Goal: Task Accomplishment & Management: Manage account settings

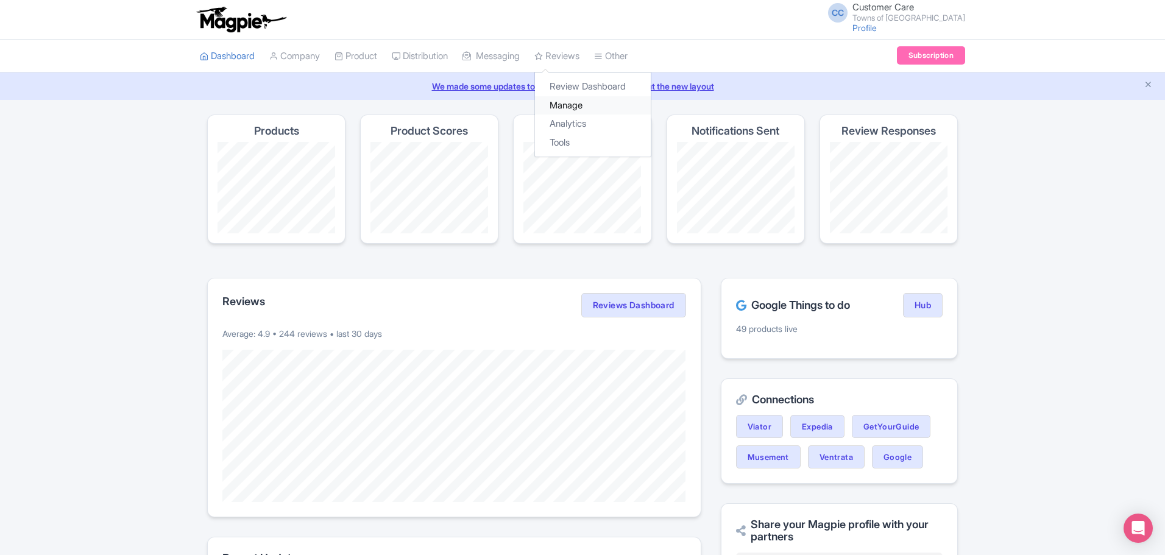
click at [579, 109] on link "Manage" at bounding box center [593, 105] width 116 height 19
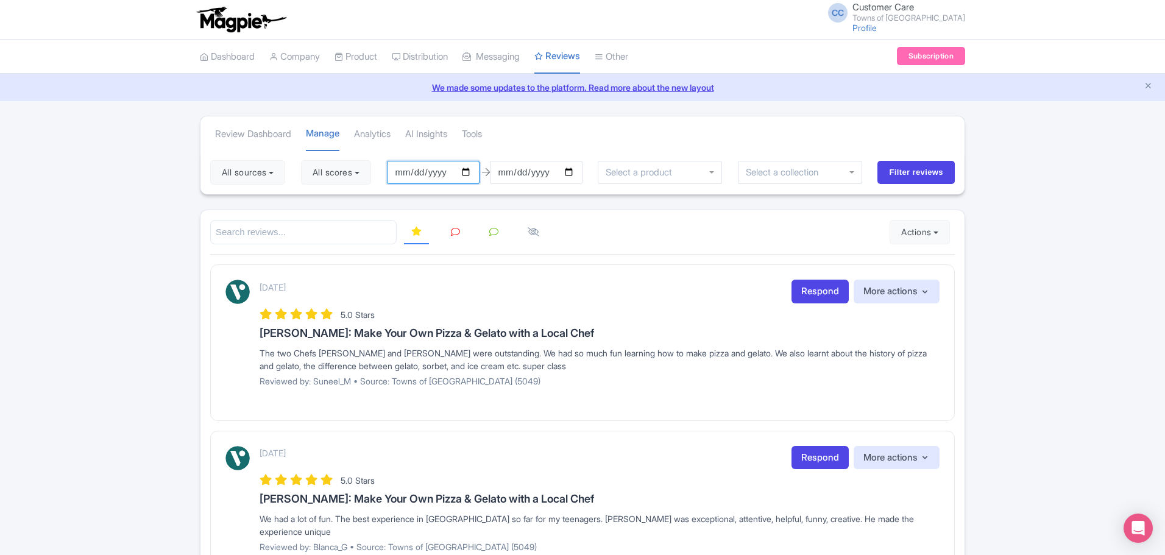
click at [408, 171] on input "[DATE]" at bounding box center [433, 172] width 93 height 23
click at [471, 173] on input "[DATE]" at bounding box center [433, 172] width 93 height 23
type input "[DATE]"
click at [579, 173] on input "[DATE]" at bounding box center [536, 172] width 93 height 23
type input "[DATE]"
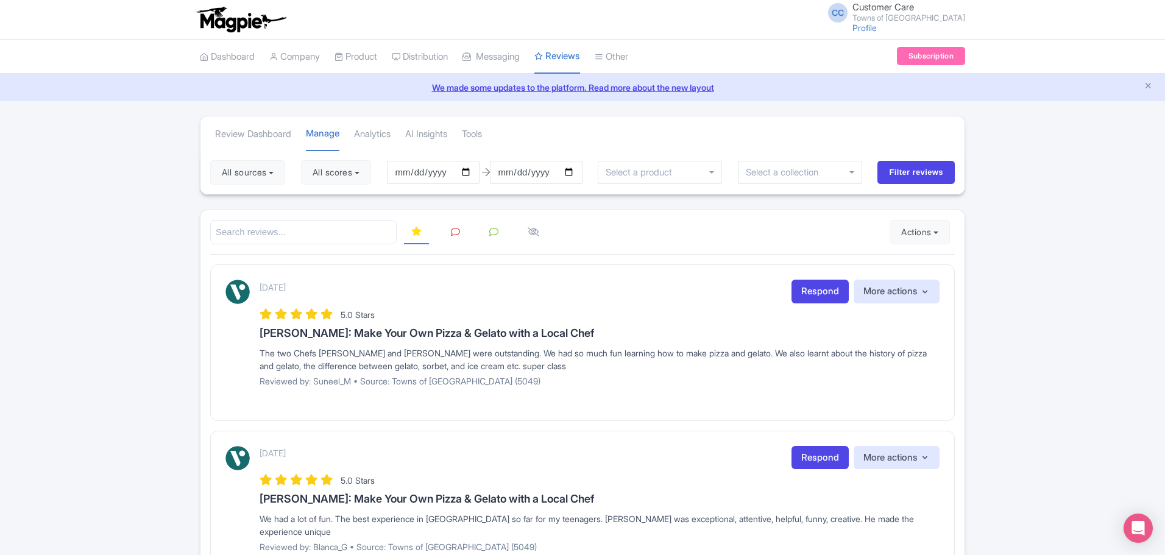
click at [664, 179] on div at bounding box center [660, 172] width 124 height 23
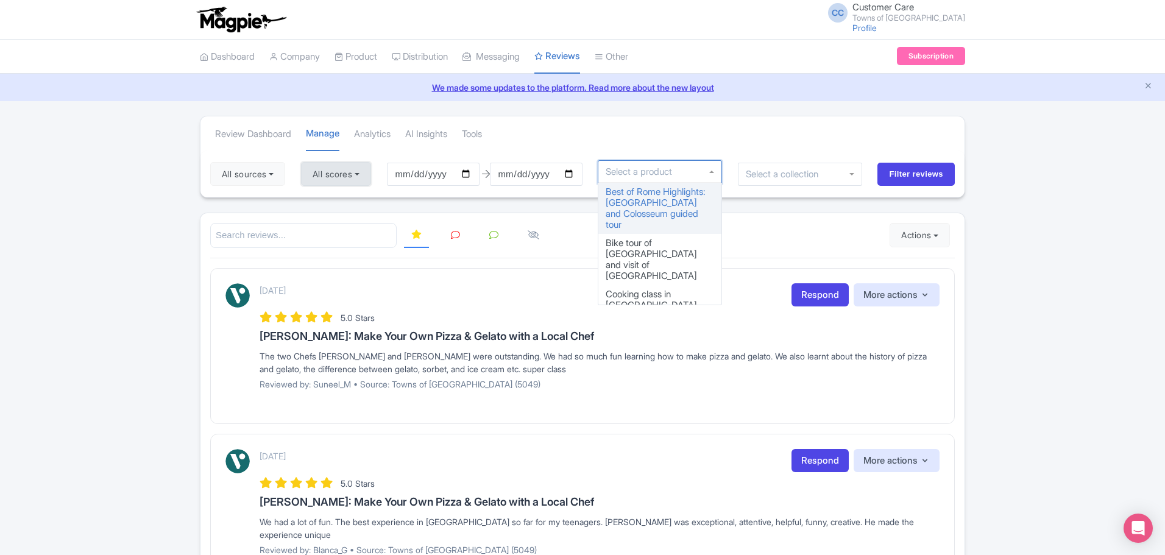
click at [335, 183] on button "All scores" at bounding box center [336, 174] width 70 height 24
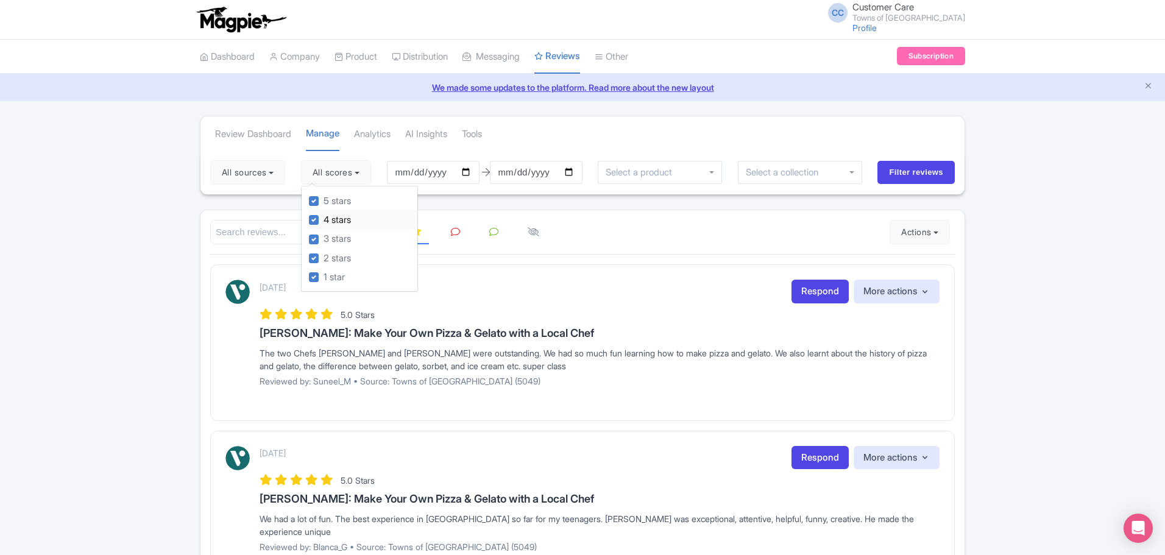
click at [324, 218] on label "4 stars" at bounding box center [337, 220] width 27 height 14
click at [324, 218] on input "4 stars" at bounding box center [328, 217] width 8 height 8
checkbox input "false"
click at [324, 201] on label "5 stars" at bounding box center [337, 201] width 27 height 14
click at [324, 201] on input "5 stars" at bounding box center [328, 198] width 8 height 8
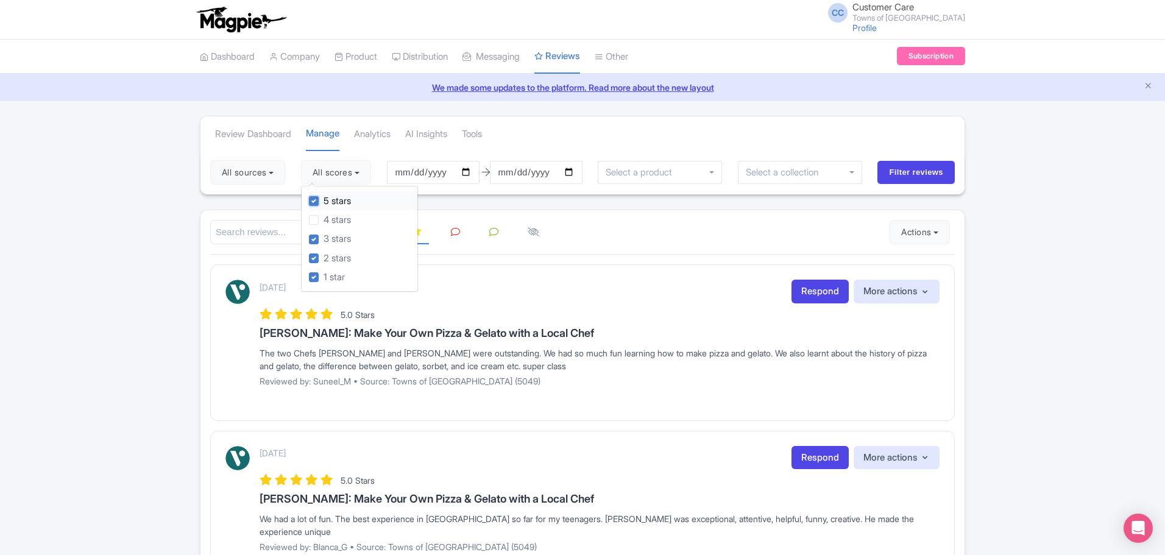
checkbox input "false"
click at [935, 178] on input "Filter reviews" at bounding box center [915, 172] width 77 height 23
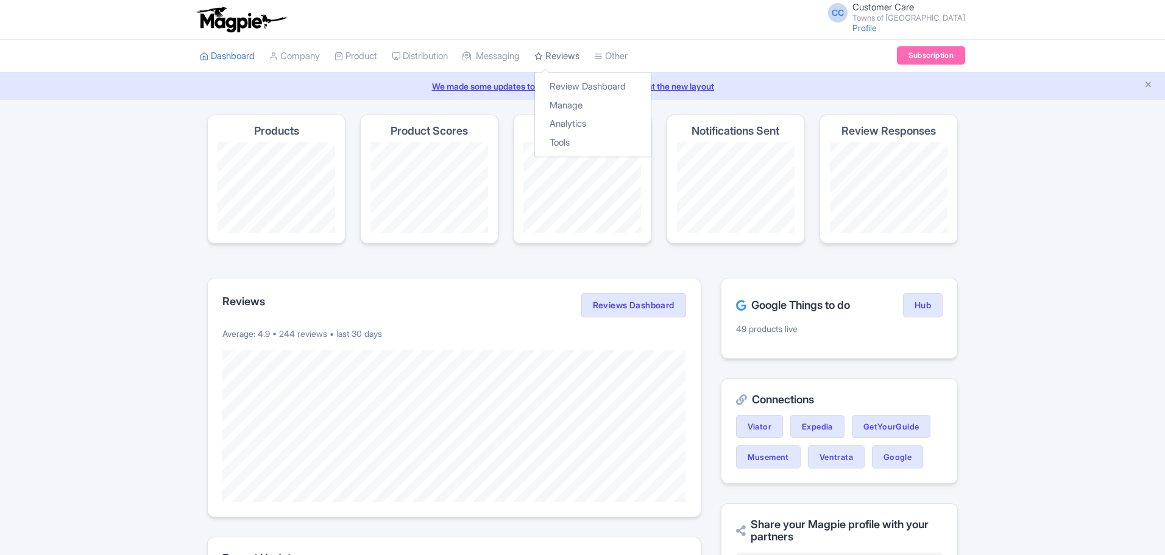
click at [575, 52] on link "Reviews" at bounding box center [556, 57] width 45 height 34
click at [576, 105] on link "Manage" at bounding box center [593, 105] width 116 height 19
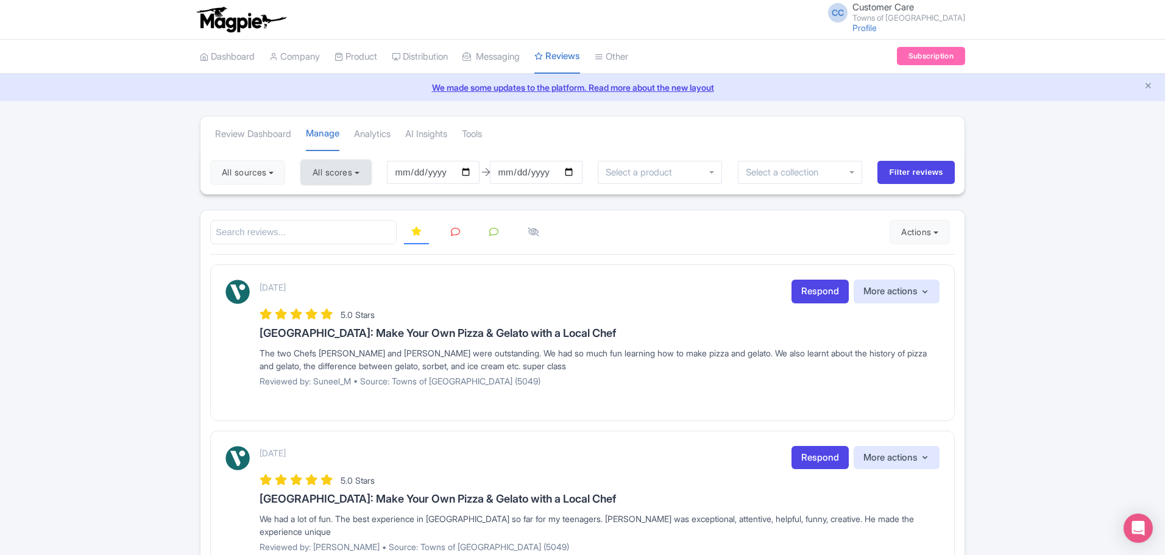
click at [358, 179] on button "All scores" at bounding box center [336, 172] width 70 height 24
click at [332, 221] on label "4 stars" at bounding box center [337, 220] width 27 height 14
click at [331, 221] on input "4 stars" at bounding box center [328, 217] width 8 height 8
checkbox input "false"
click at [332, 200] on label "5 stars" at bounding box center [337, 201] width 27 height 14
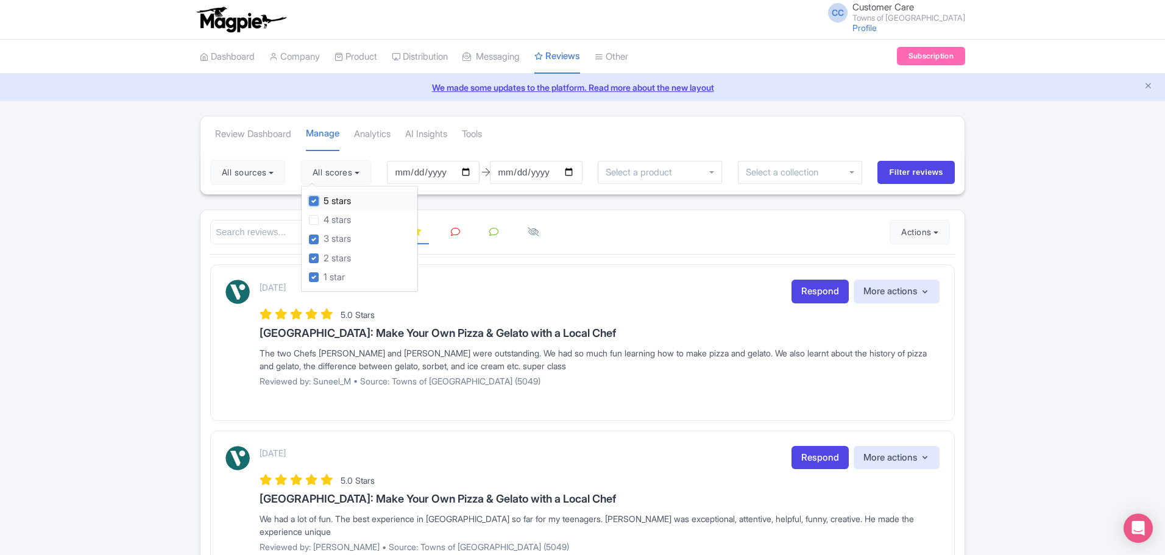
click at [331, 200] on input "5 stars" at bounding box center [328, 198] width 8 height 8
checkbox input "false"
click at [404, 172] on input "2025-05-24" at bounding box center [433, 172] width 93 height 23
click at [475, 172] on input "2025-05-24" at bounding box center [433, 172] width 93 height 23
type input "2025-08-17"
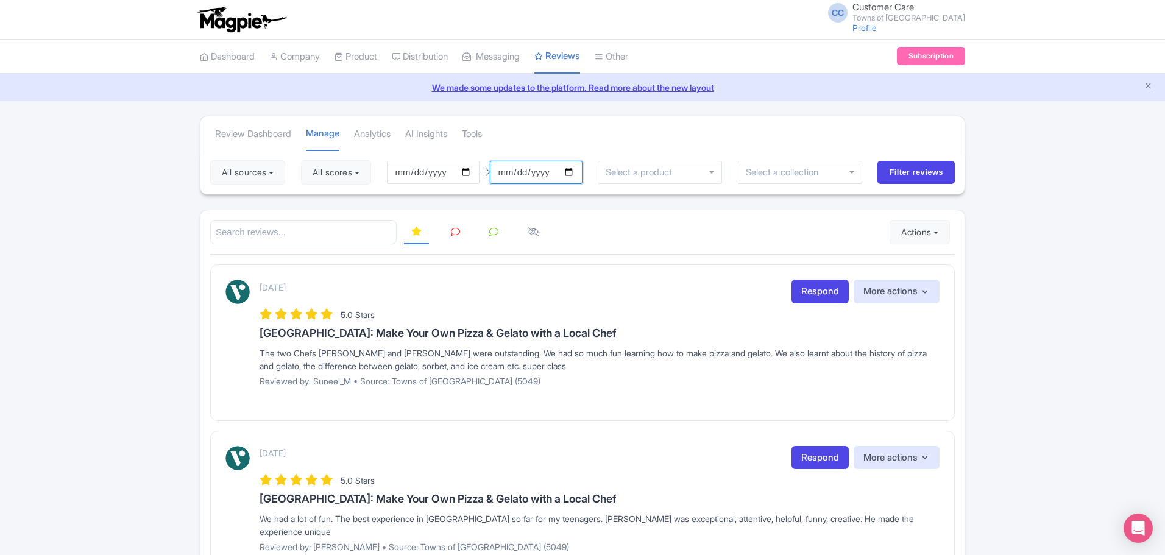
click at [573, 172] on input "[DATE]" at bounding box center [536, 172] width 93 height 23
click at [572, 177] on input "[DATE]" at bounding box center [536, 172] width 93 height 23
type input "[DATE]"
click at [897, 179] on input "Filter reviews" at bounding box center [915, 172] width 77 height 23
